Goal: Task Accomplishment & Management: Manage account settings

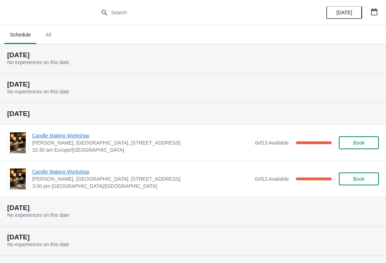
click at [79, 138] on span "Candle Making Workshop" at bounding box center [141, 135] width 219 height 7
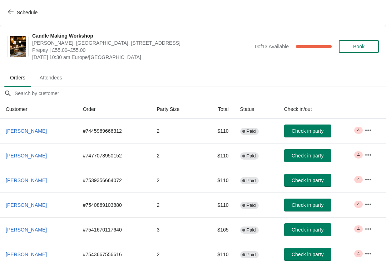
click at [52, 79] on span "Attendees" at bounding box center [51, 77] width 34 height 13
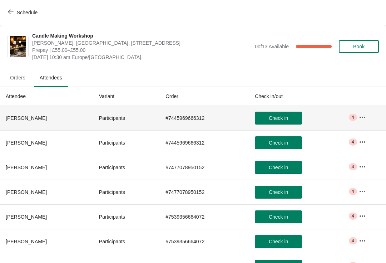
click at [369, 112] on button "button" at bounding box center [362, 117] width 13 height 13
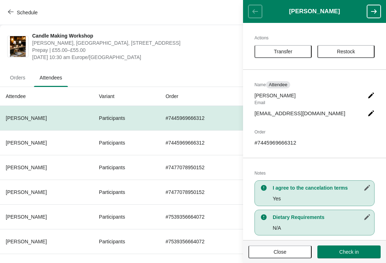
click at [372, 5] on button "button" at bounding box center [374, 11] width 14 height 13
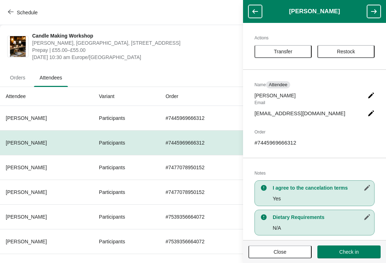
click at [363, 6] on header "[PERSON_NAME]" at bounding box center [314, 11] width 143 height 23
click at [367, 12] on button "button" at bounding box center [374, 11] width 14 height 13
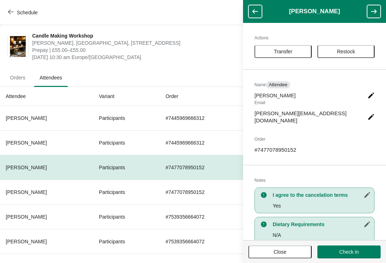
click at [376, 16] on button "button" at bounding box center [374, 11] width 14 height 13
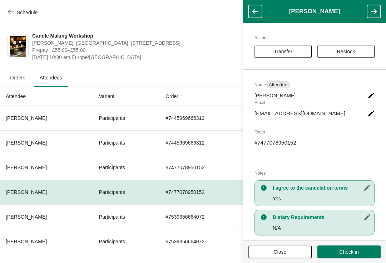
click at [372, 15] on button "button" at bounding box center [374, 11] width 14 height 13
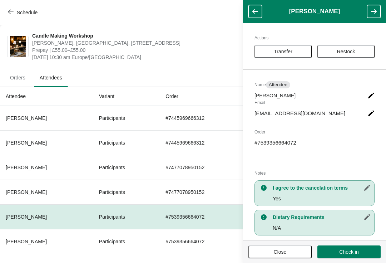
click at [370, 7] on button "button" at bounding box center [374, 11] width 14 height 13
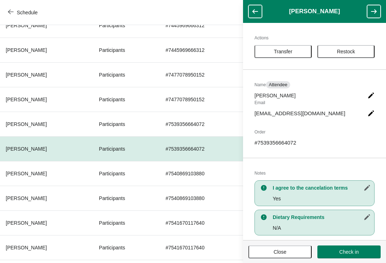
scroll to position [94, 0]
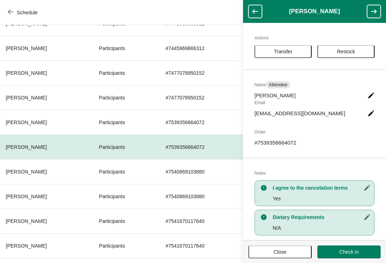
click at [371, 13] on icon "button" at bounding box center [373, 11] width 7 height 7
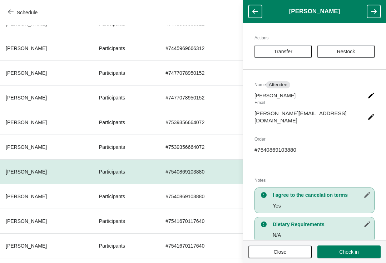
click at [368, 12] on button "button" at bounding box center [374, 11] width 14 height 13
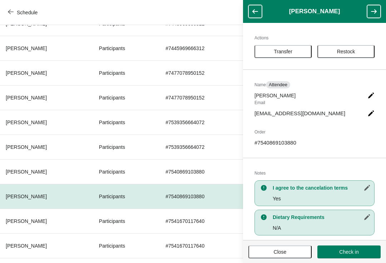
click at [370, 11] on icon "button" at bounding box center [373, 11] width 7 height 7
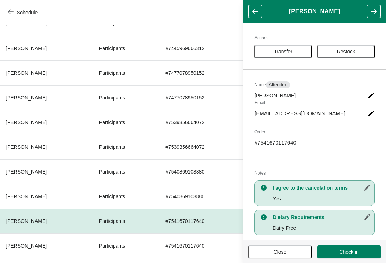
click at [371, 12] on icon "button" at bounding box center [373, 11] width 7 height 7
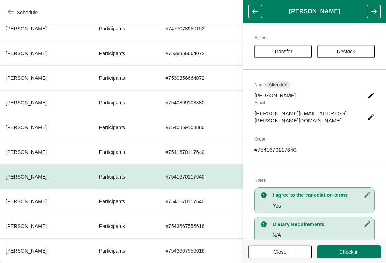
scroll to position [163, 0]
click at [368, 14] on button "button" at bounding box center [374, 11] width 14 height 13
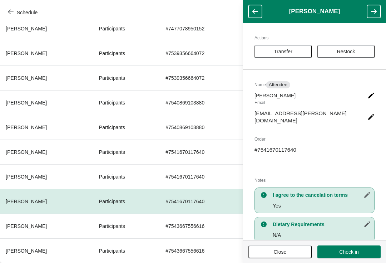
click at [368, 15] on button "button" at bounding box center [374, 11] width 14 height 13
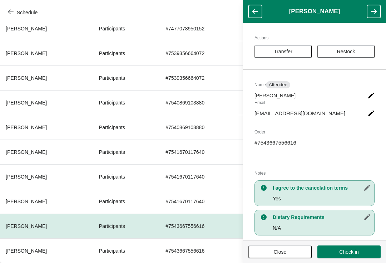
click at [368, 15] on button "button" at bounding box center [374, 11] width 14 height 13
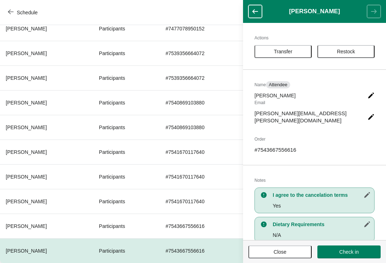
click at [290, 257] on button "Close" at bounding box center [280, 251] width 63 height 13
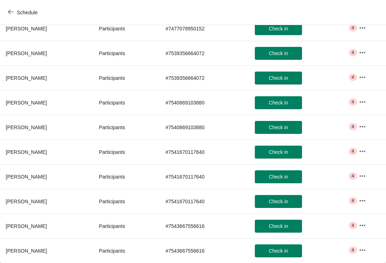
click at [285, 257] on button "Check in" at bounding box center [278, 250] width 47 height 13
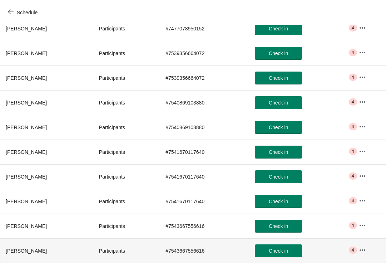
click at [17, 16] on button "Schedule" at bounding box center [24, 12] width 40 height 13
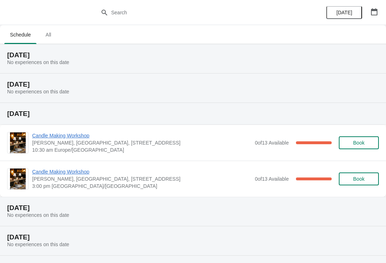
click at [77, 175] on span "Candle Making Workshop" at bounding box center [141, 171] width 219 height 7
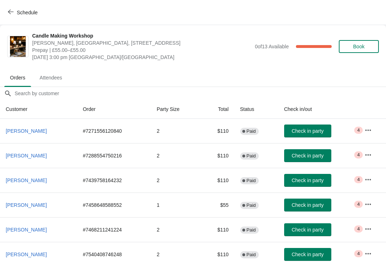
click at [44, 74] on span "Attendees" at bounding box center [51, 77] width 34 height 13
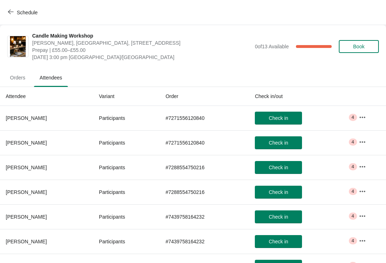
click at [363, 117] on icon "button" at bounding box center [363, 116] width 6 height 1
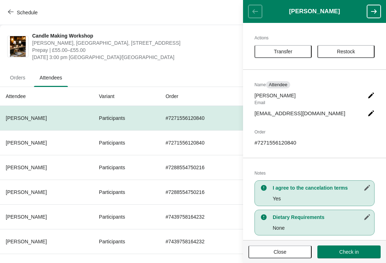
click at [367, 8] on button "button" at bounding box center [374, 11] width 14 height 13
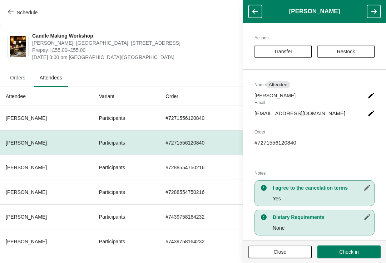
click at [373, 8] on icon "button" at bounding box center [373, 11] width 7 height 7
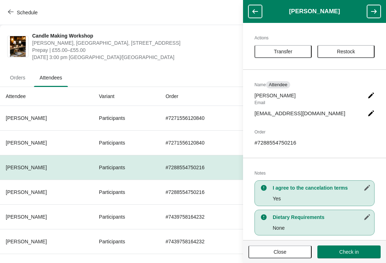
click at [372, 10] on icon "button" at bounding box center [373, 11] width 7 height 7
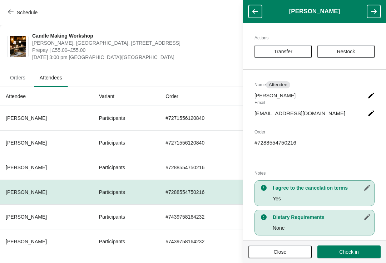
click at [373, 10] on icon "button" at bounding box center [373, 11] width 7 height 7
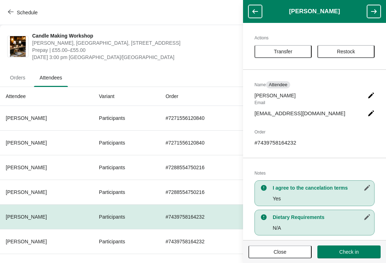
click at [375, 10] on icon "button" at bounding box center [374, 11] width 6 height 4
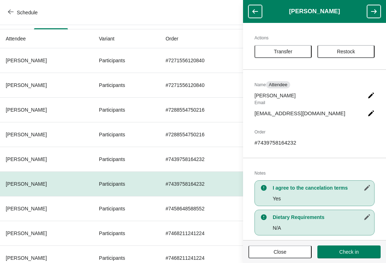
scroll to position [89, 0]
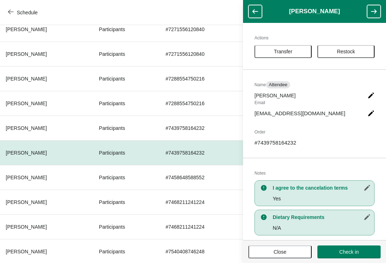
click at [371, 10] on icon "button" at bounding box center [373, 11] width 7 height 7
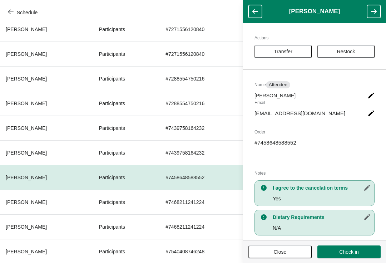
click at [370, 12] on button "button" at bounding box center [374, 11] width 14 height 13
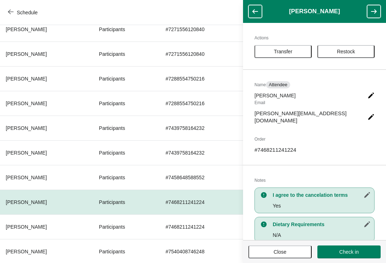
click at [371, 11] on icon "button" at bounding box center [373, 11] width 7 height 7
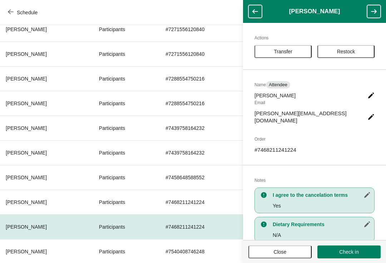
click at [368, 14] on button "button" at bounding box center [374, 11] width 14 height 13
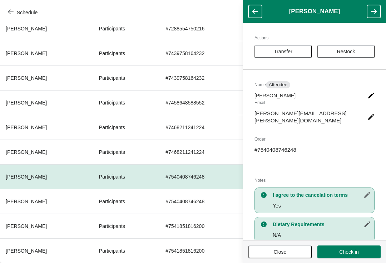
scroll to position [163, 0]
click at [369, 5] on button "button" at bounding box center [374, 11] width 14 height 13
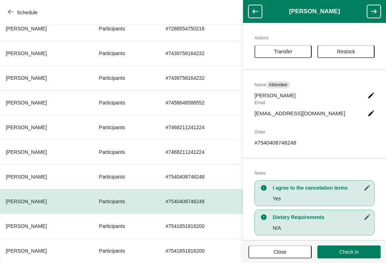
click at [370, 10] on button "button" at bounding box center [374, 11] width 14 height 13
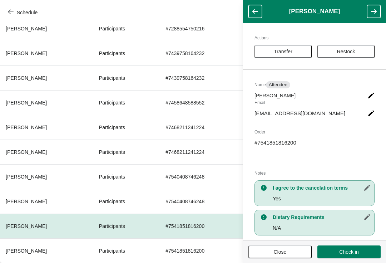
click at [372, 12] on icon "button" at bounding box center [374, 11] width 6 height 4
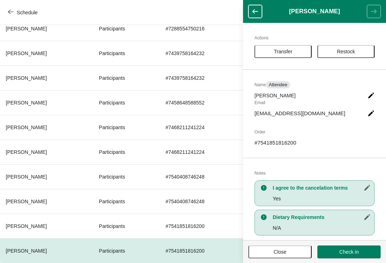
click at [14, 18] on button "Schedule" at bounding box center [24, 12] width 40 height 13
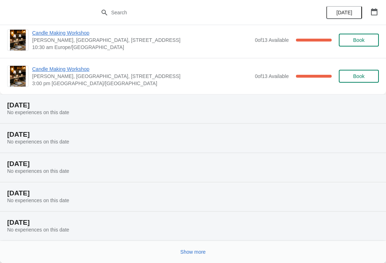
scroll to position [103, 0]
click at [190, 246] on button "Show more" at bounding box center [193, 251] width 31 height 13
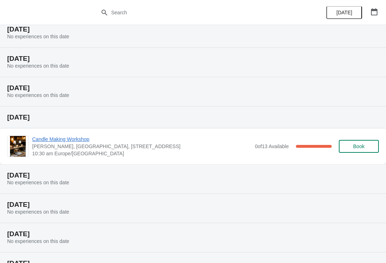
scroll to position [273, 0]
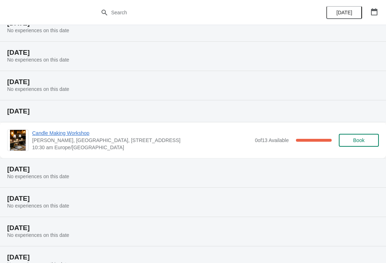
click at [57, 136] on span "Candle Making Workshop" at bounding box center [141, 132] width 219 height 7
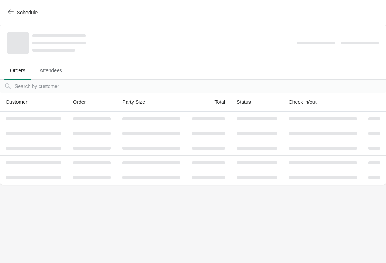
scroll to position [0, 0]
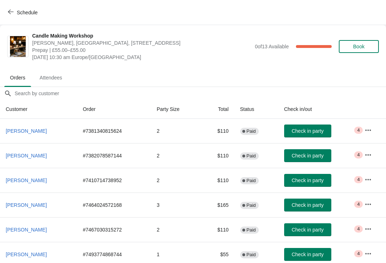
click at [56, 81] on span "Attendees" at bounding box center [51, 77] width 34 height 13
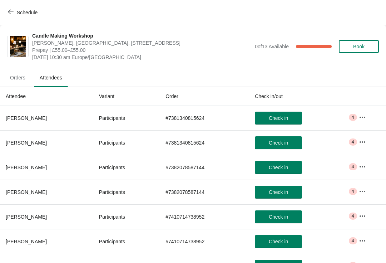
click at [367, 123] on button "button" at bounding box center [362, 117] width 13 height 13
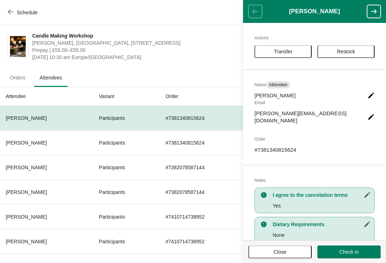
click at [373, 10] on icon "button" at bounding box center [373, 11] width 7 height 7
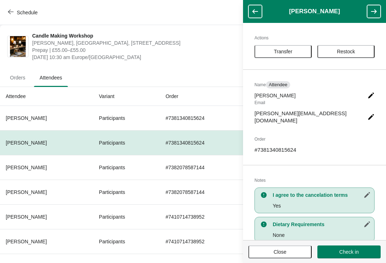
click at [372, 13] on icon "button" at bounding box center [373, 11] width 7 height 7
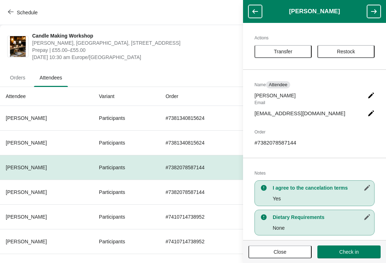
click at [370, 13] on icon "button" at bounding box center [373, 11] width 7 height 7
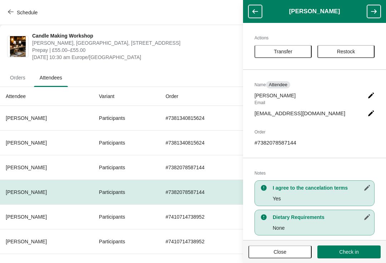
click at [371, 15] on button "button" at bounding box center [374, 11] width 14 height 13
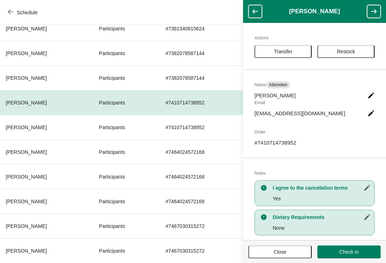
scroll to position [124, 0]
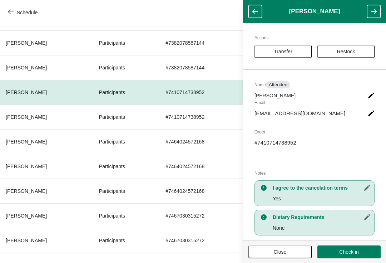
click at [368, 10] on button "button" at bounding box center [374, 11] width 14 height 13
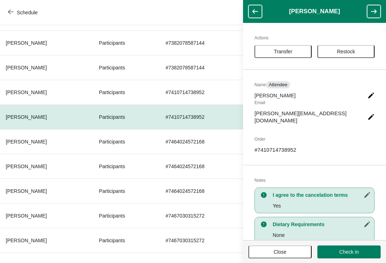
click at [368, 12] on button "button" at bounding box center [374, 11] width 14 height 13
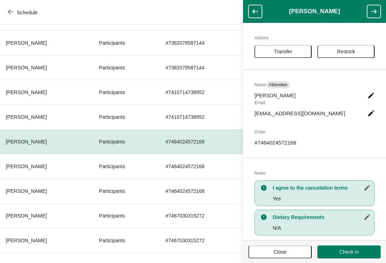
click at [365, 11] on h1 "[PERSON_NAME]" at bounding box center [314, 11] width 105 height 7
click at [374, 16] on button "button" at bounding box center [374, 11] width 14 height 13
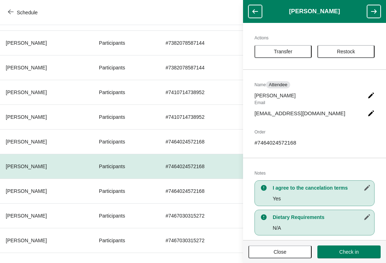
click at [370, 15] on button "button" at bounding box center [374, 11] width 14 height 13
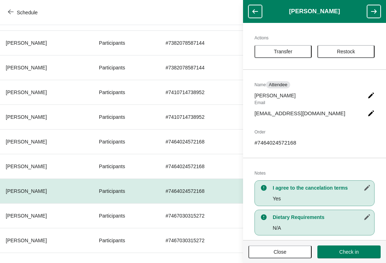
click at [369, 14] on button "button" at bounding box center [374, 11] width 14 height 13
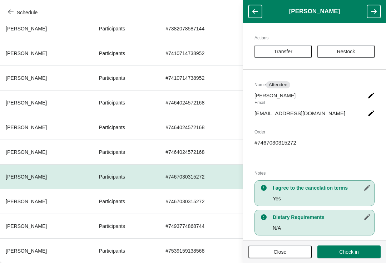
scroll to position [163, 0]
click at [368, 15] on button "button" at bounding box center [374, 11] width 14 height 13
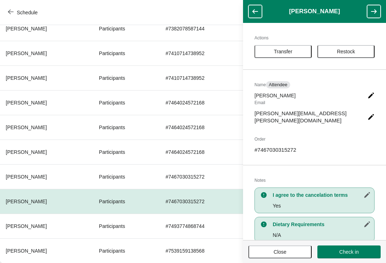
click at [371, 15] on button "button" at bounding box center [374, 11] width 14 height 13
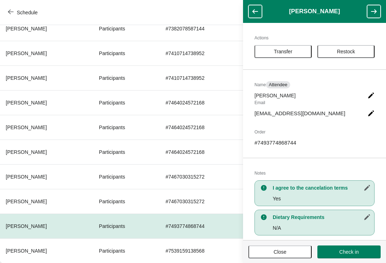
click at [374, 16] on button "button" at bounding box center [374, 11] width 14 height 13
